Goal: Navigation & Orientation: Find specific page/section

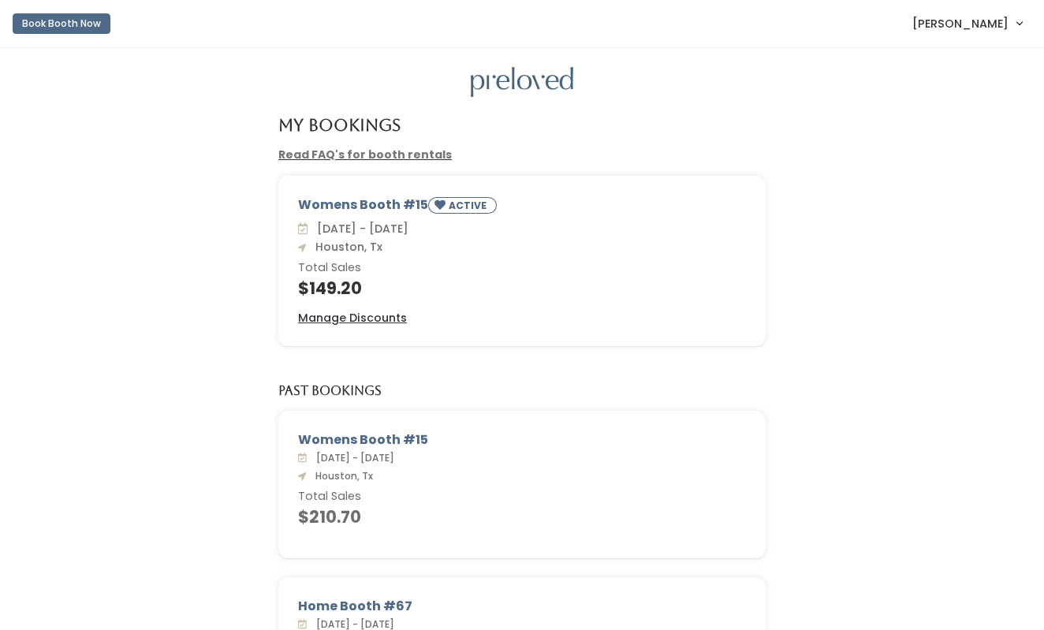
click at [518, 67] on img at bounding box center [522, 82] width 103 height 31
click at [516, 84] on img at bounding box center [522, 82] width 103 height 31
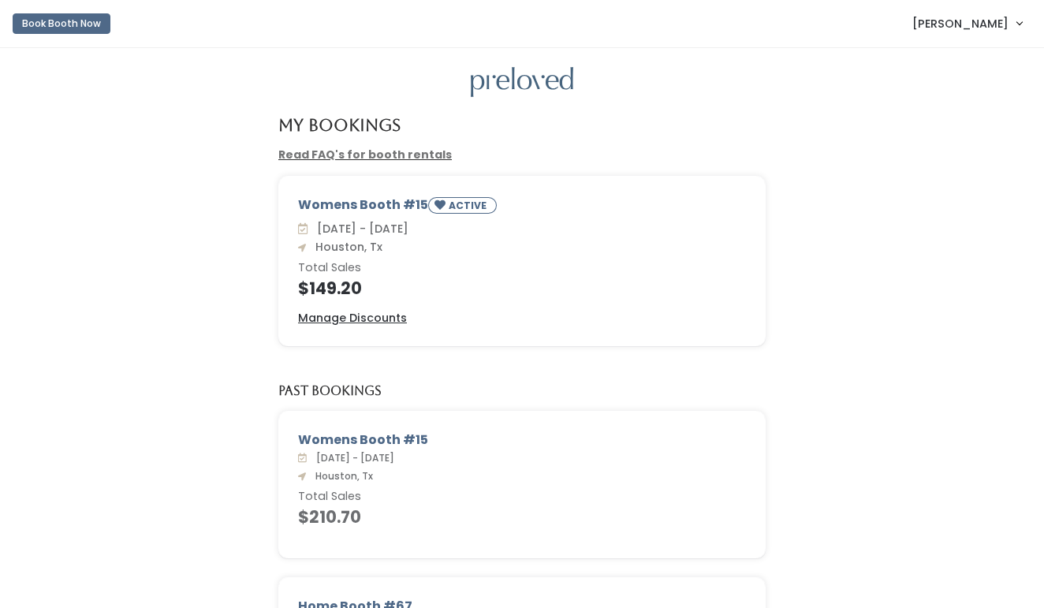
click at [501, 87] on img at bounding box center [522, 82] width 103 height 31
click at [986, 23] on span "[PERSON_NAME]" at bounding box center [960, 23] width 96 height 17
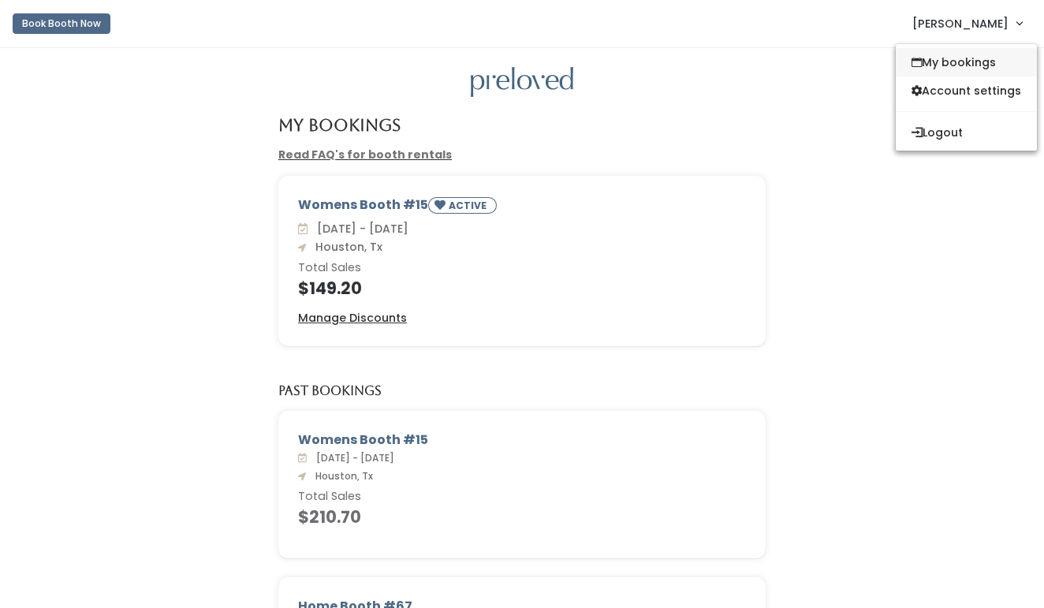
click at [943, 65] on link "My bookings" at bounding box center [966, 62] width 141 height 28
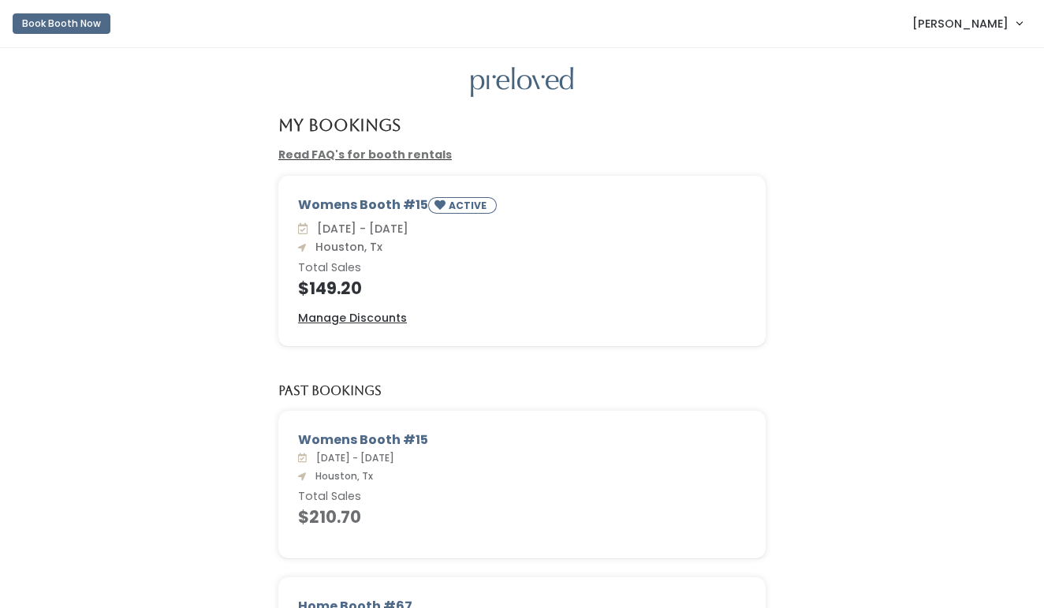
click at [956, 19] on span "[PERSON_NAME]" at bounding box center [960, 23] width 96 height 17
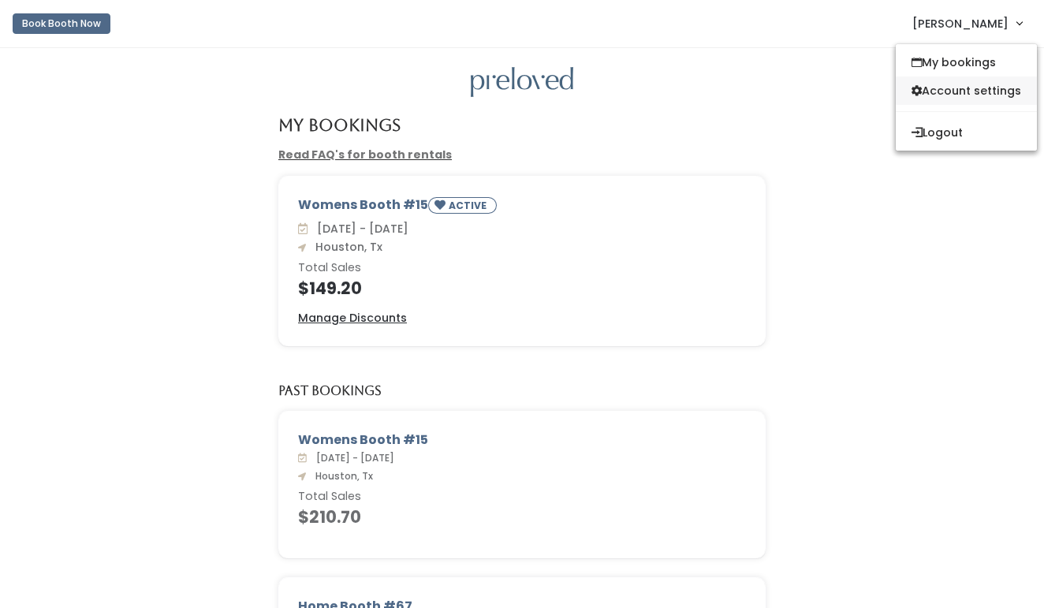
click at [973, 100] on link "Account settings" at bounding box center [966, 90] width 141 height 28
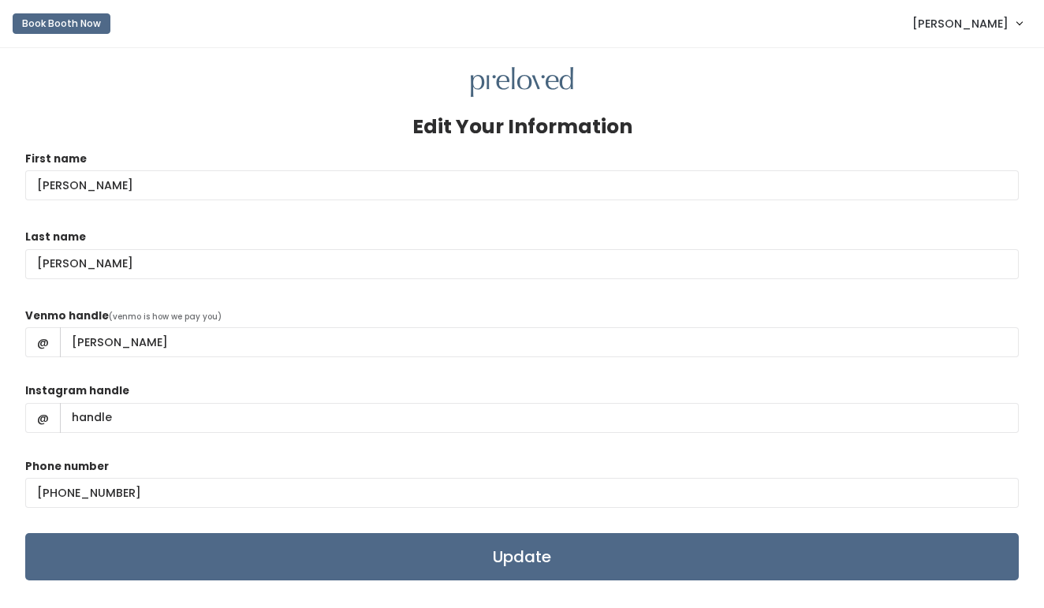
click at [934, 31] on span "[PERSON_NAME]" at bounding box center [960, 23] width 96 height 17
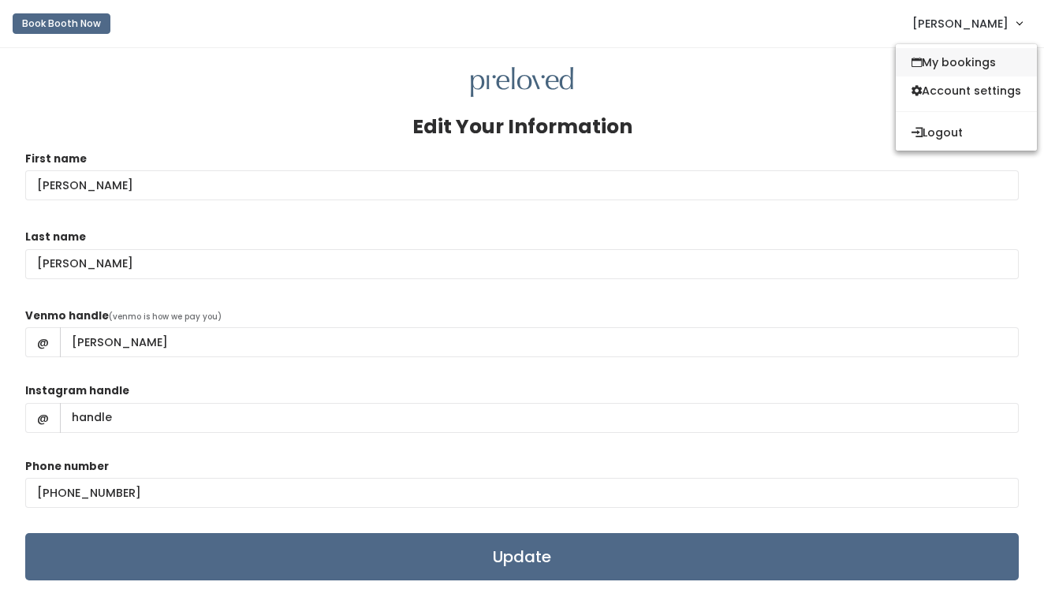
click at [935, 63] on link "My bookings" at bounding box center [966, 62] width 141 height 28
